Goal: Task Accomplishment & Management: Manage account settings

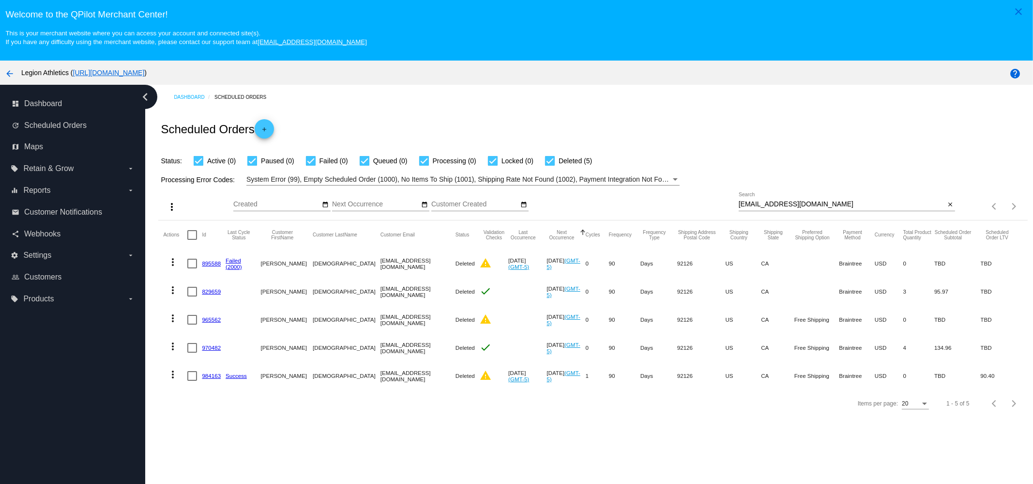
click at [870, 202] on input "BRANDICEBUDA@GMAIL.COM" at bounding box center [842, 204] width 207 height 8
paste input "irina_alvarez@hotmail.com"
type input "irina_alvarez@hotmail.com"
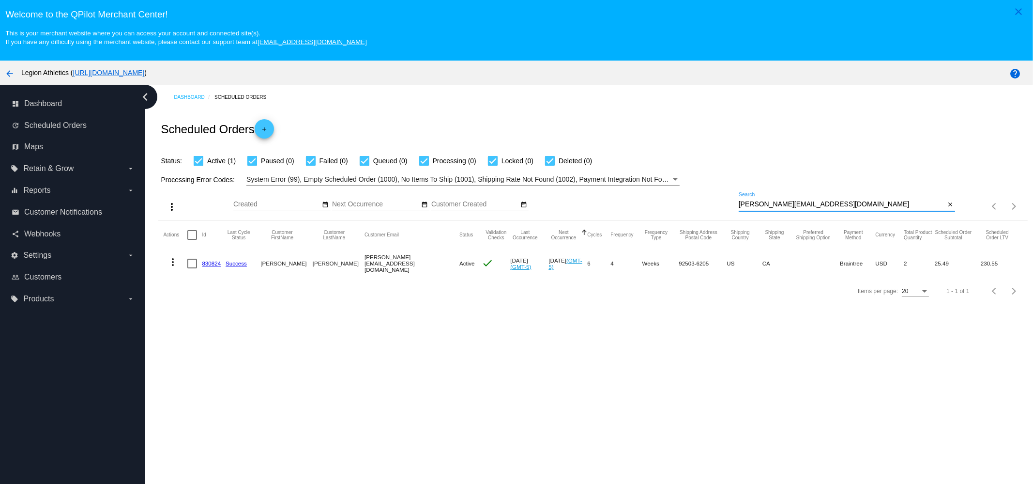
click at [169, 262] on mat-icon "more_vert" at bounding box center [173, 262] width 12 height 12
click at [390, 330] on div at bounding box center [516, 242] width 1033 height 484
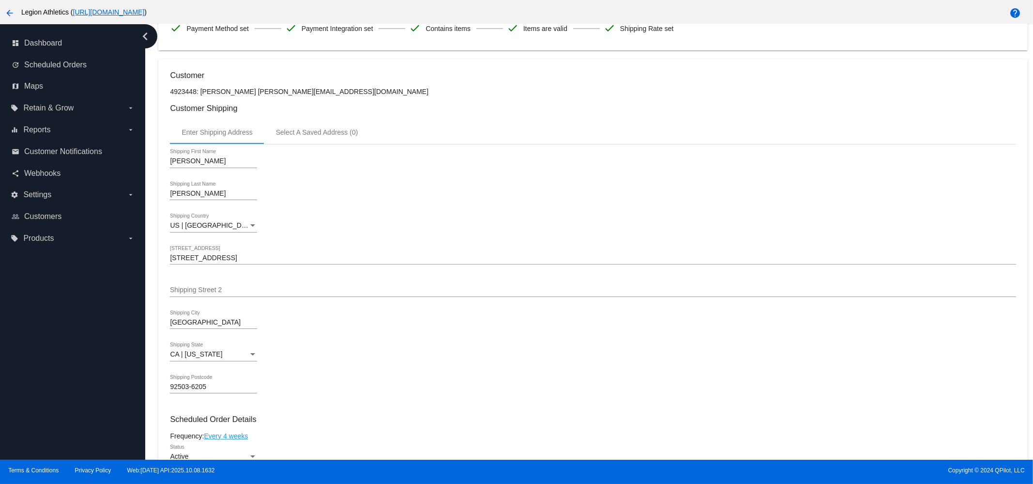
scroll to position [182, 0]
